Goal: Task Accomplishment & Management: Manage account settings

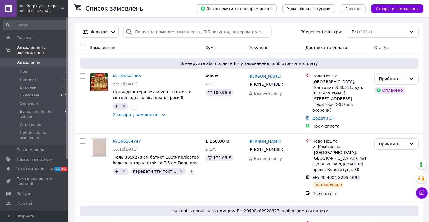
click at [168, 5] on div "Список замовлень" at bounding box center [134, 8] width 99 height 17
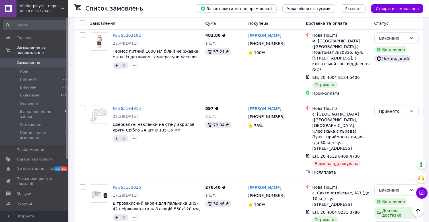
drag, startPoint x: 356, startPoint y: 131, endPoint x: 356, endPoint y: 105, distance: 25.4
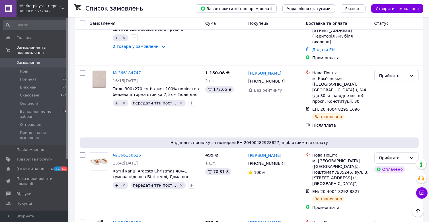
scroll to position [0, 0]
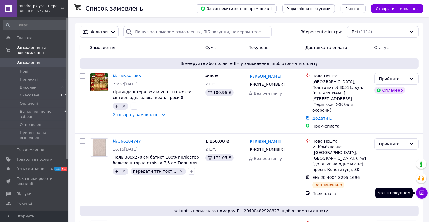
click at [421, 191] on icon at bounding box center [422, 193] width 6 height 6
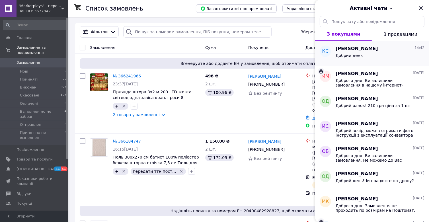
click at [381, 59] on div "Добрий день" at bounding box center [380, 56] width 89 height 9
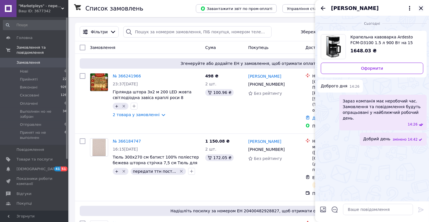
click at [421, 7] on icon "Закрити" at bounding box center [421, 8] width 7 height 7
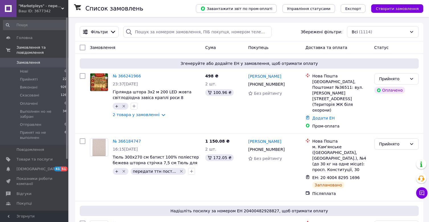
click at [47, 9] on div "Ваш ID: 3677342" at bounding box center [44, 11] width 50 height 5
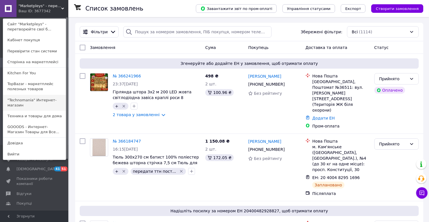
click at [41, 102] on link ""Technomania" Интернет-магазин" at bounding box center [34, 103] width 63 height 16
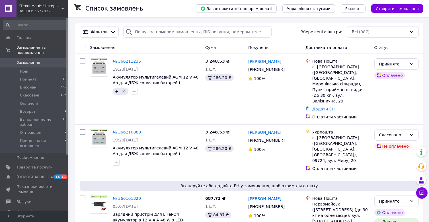
click at [62, 10] on div "Ваш ID: 3677332" at bounding box center [44, 11] width 50 height 5
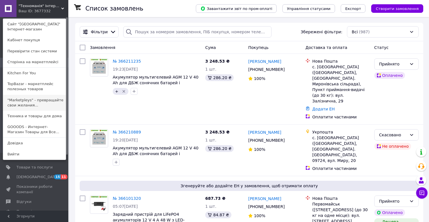
click at [27, 103] on link ""Marketpleys" - превращайте свои желания..." at bounding box center [34, 103] width 63 height 16
